Goal: Task Accomplishment & Management: Use online tool/utility

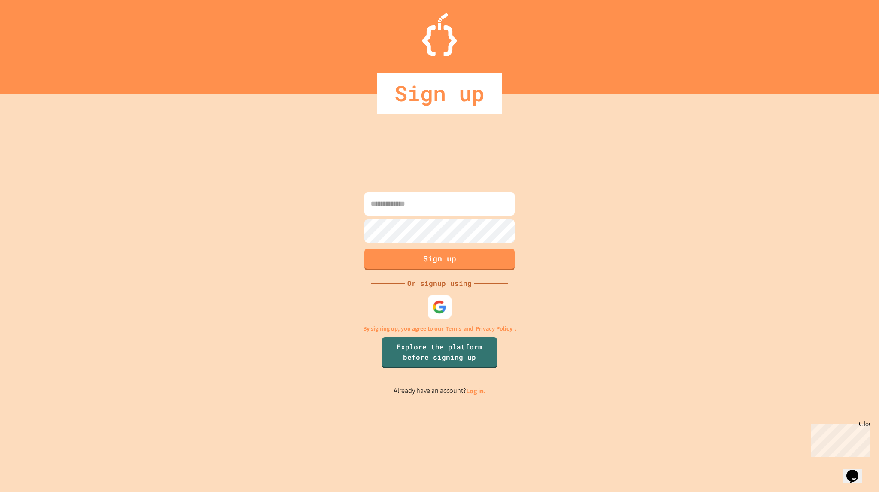
click at [437, 307] on img at bounding box center [439, 307] width 14 height 14
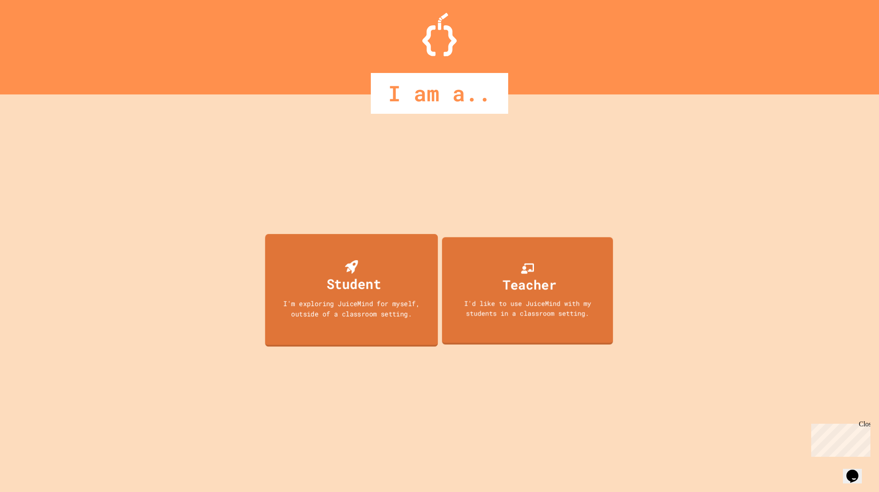
click at [378, 306] on div "I'm exploring JuiceMind for myself, outside of a classroom setting." at bounding box center [351, 308] width 155 height 20
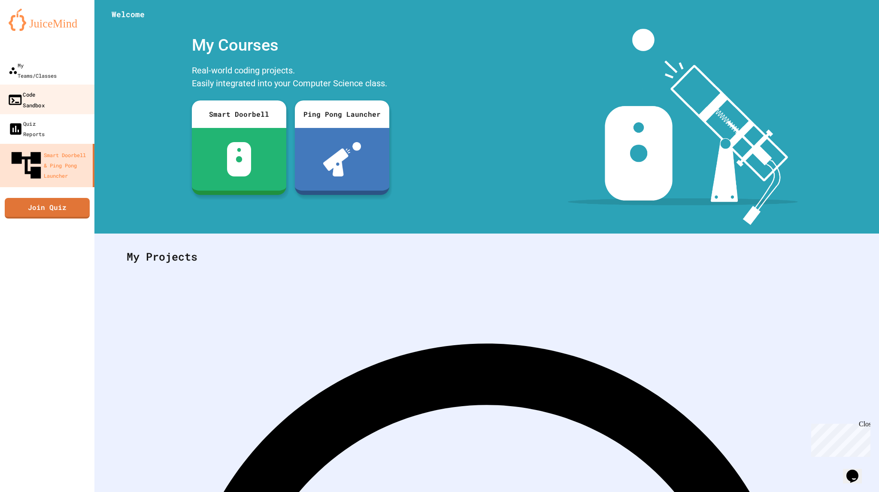
click at [45, 89] on div "Code Sandbox" at bounding box center [25, 99] width 37 height 21
